Goal: Task Accomplishment & Management: Complete application form

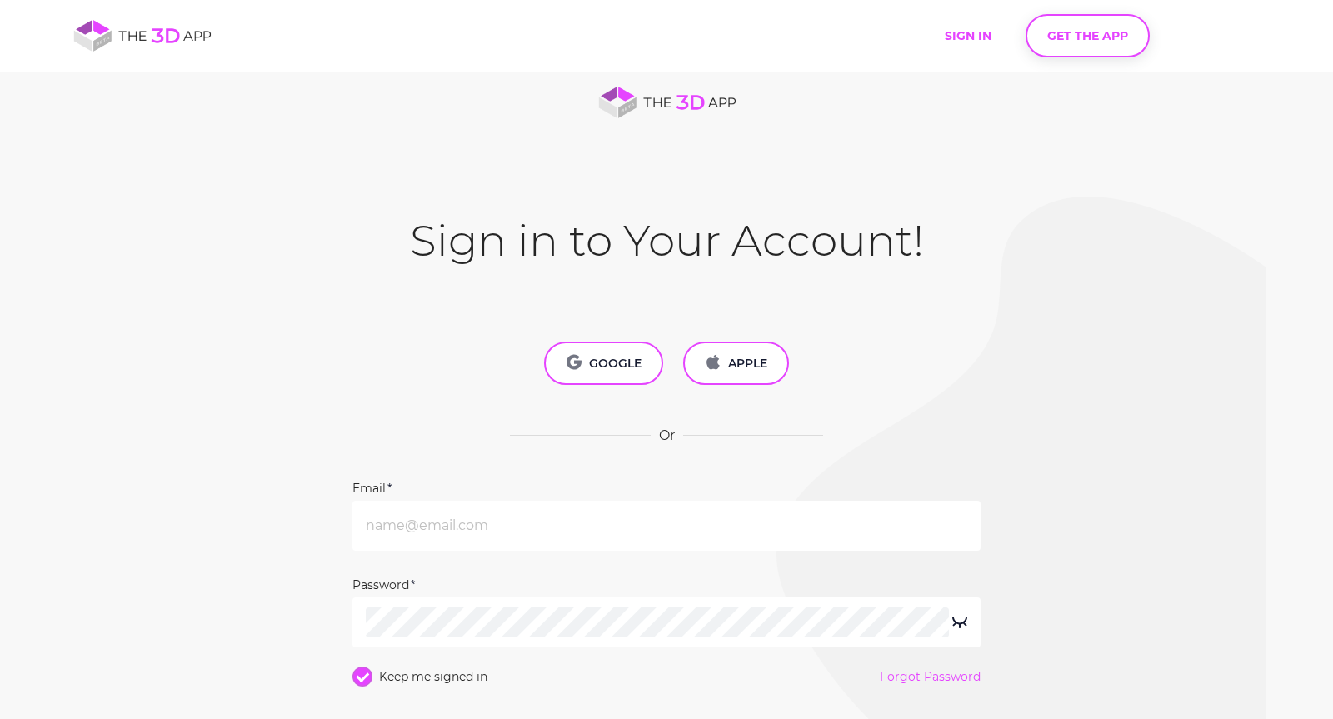
click at [1079, 44] on button "GET THE APP" at bounding box center [1087, 35] width 124 height 43
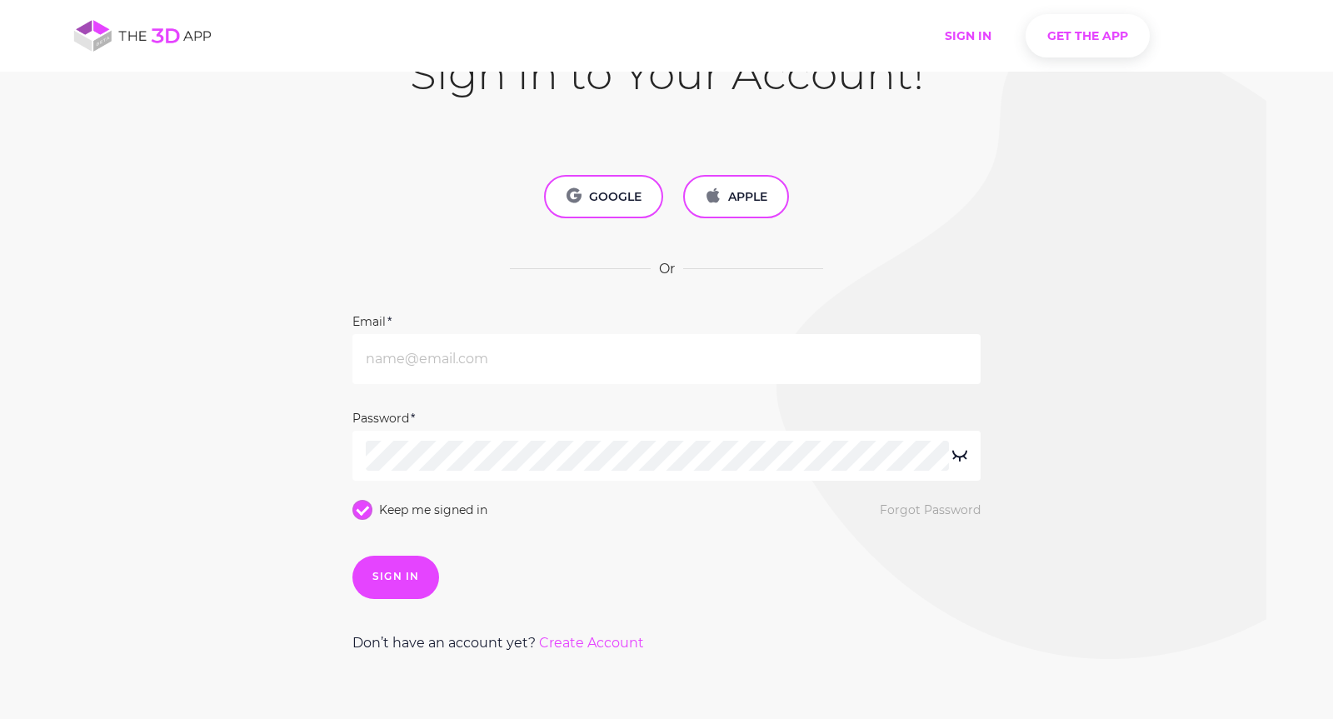
scroll to position [289, 0]
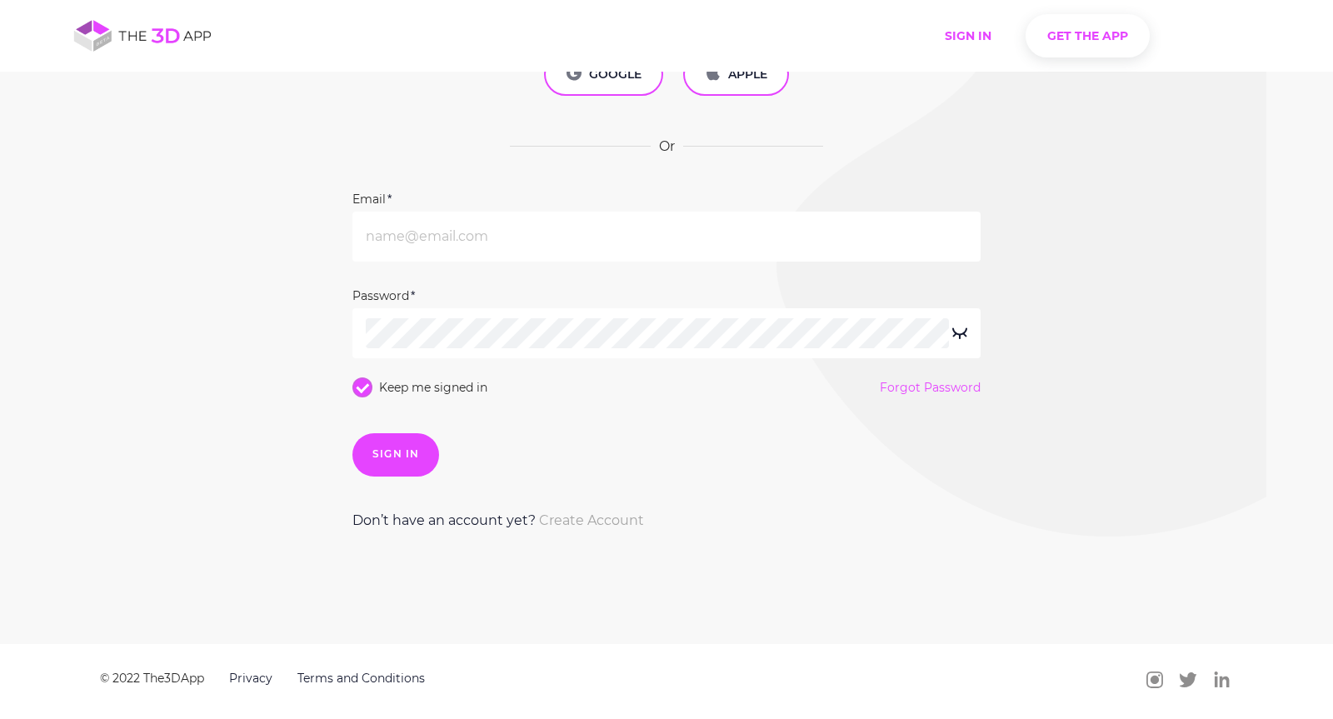
click at [576, 523] on link "Create Account" at bounding box center [591, 520] width 105 height 16
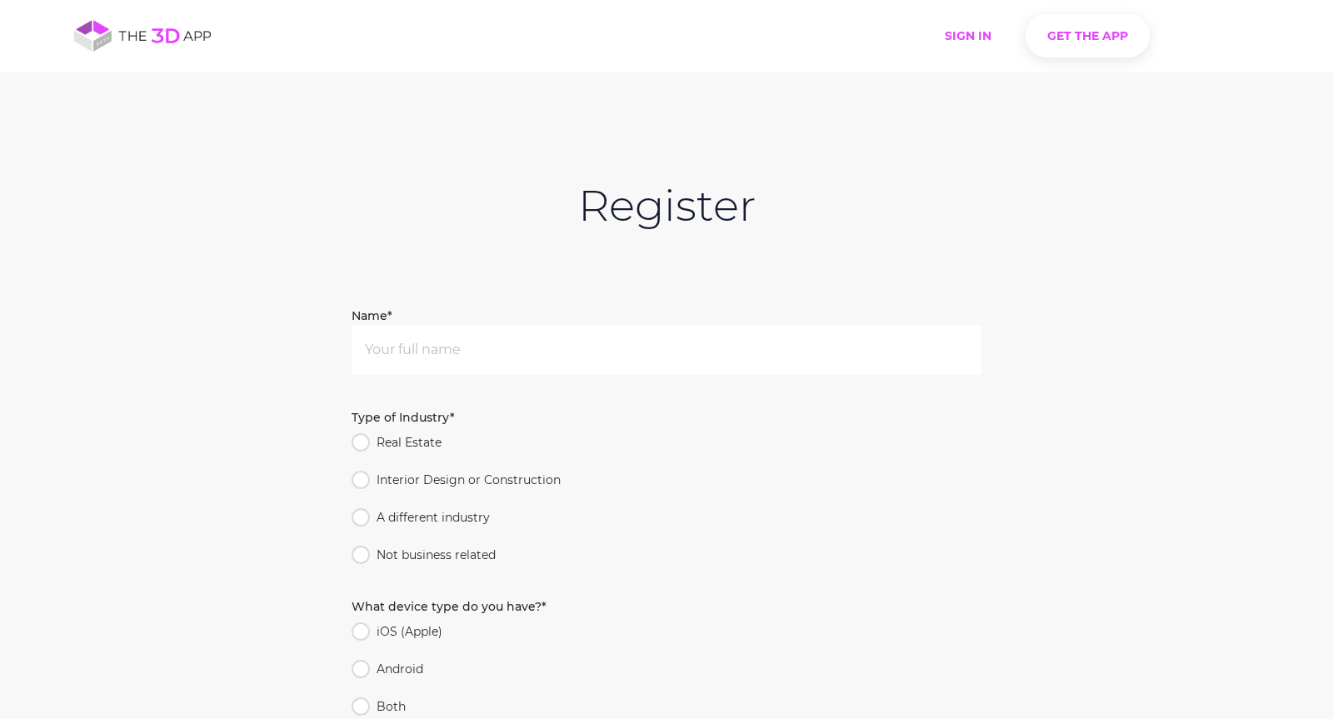
scroll to position [316, 0]
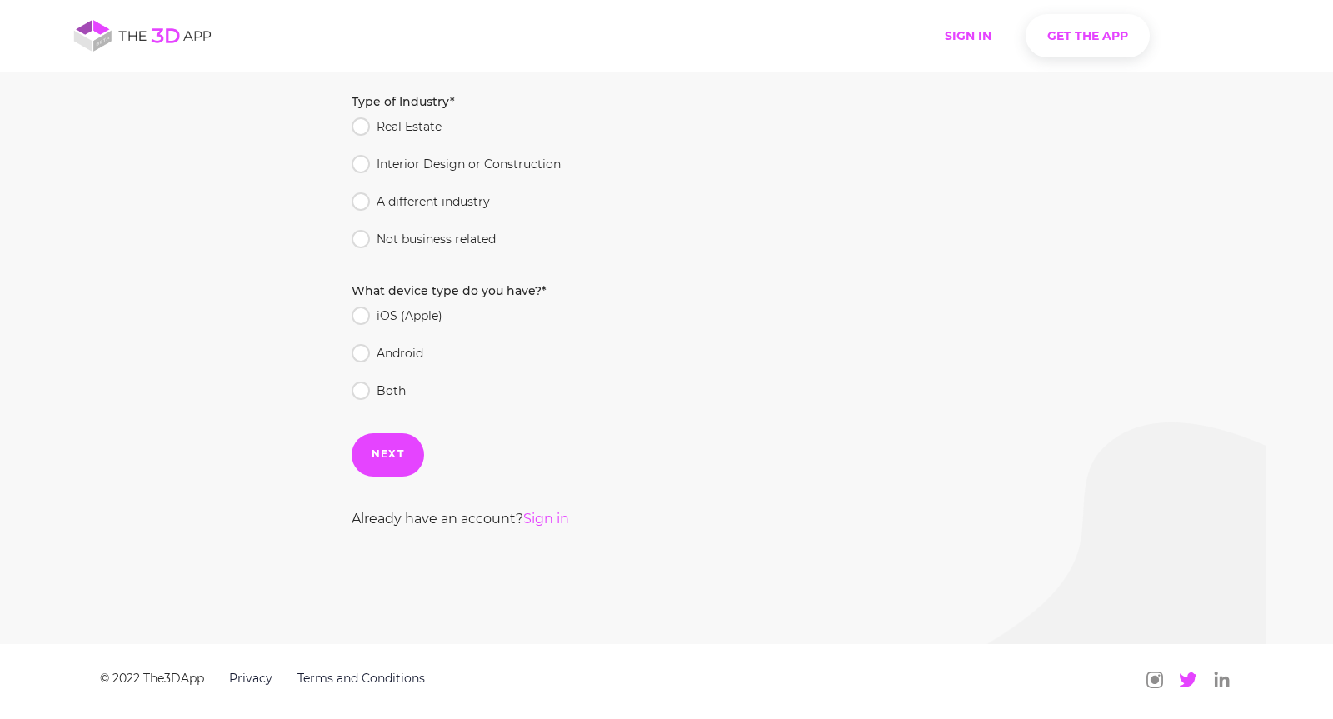
click at [1181, 685] on icon at bounding box center [1187, 679] width 17 height 17
